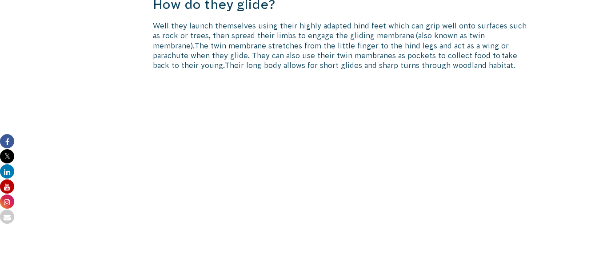
scroll to position [603, 0]
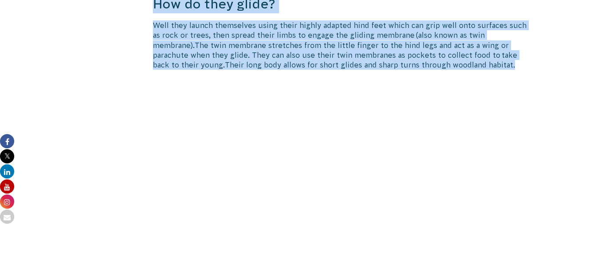
drag, startPoint x: 160, startPoint y: 116, endPoint x: 0, endPoint y: 287, distance: 233.7
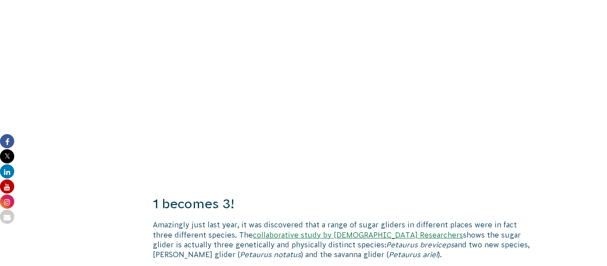
click at [396, 198] on h3 "1 becomes 3!" at bounding box center [343, 204] width 381 height 18
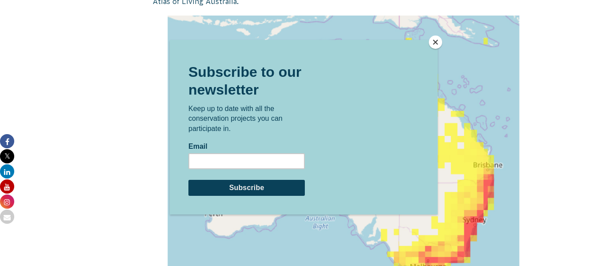
scroll to position [1064, 0]
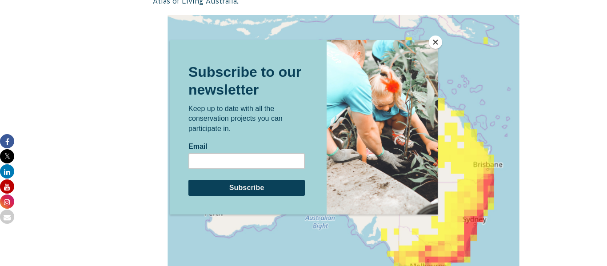
click at [430, 43] on button "Close" at bounding box center [435, 42] width 13 height 13
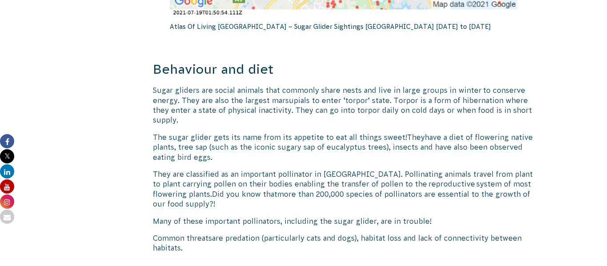
scroll to position [1728, 0]
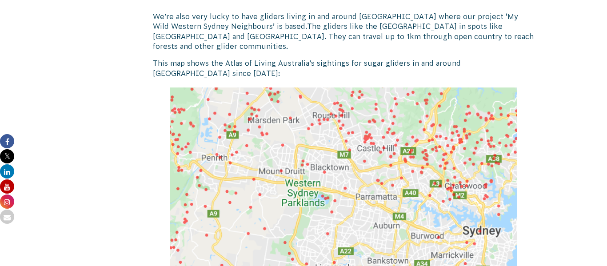
scroll to position [1427, 0]
